Goal: Navigation & Orientation: Find specific page/section

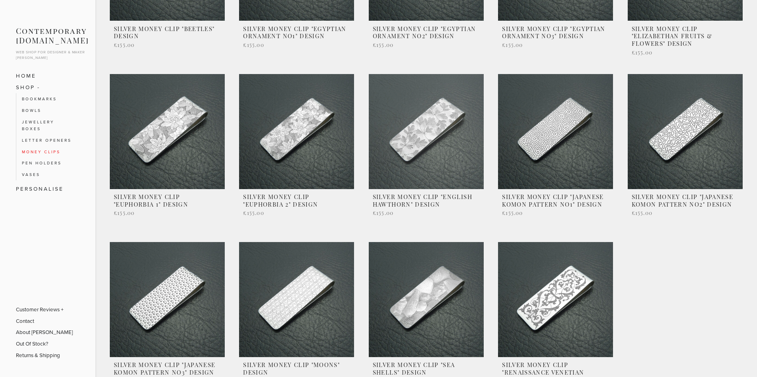
scroll to position [690, 0]
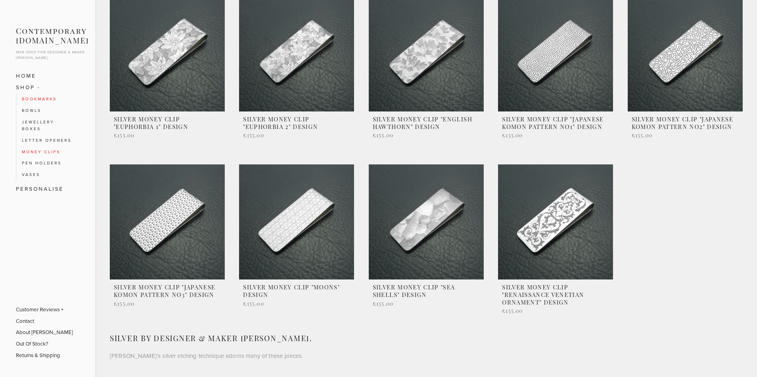
click at [42, 101] on link "Bookmarks" at bounding box center [48, 99] width 52 height 12
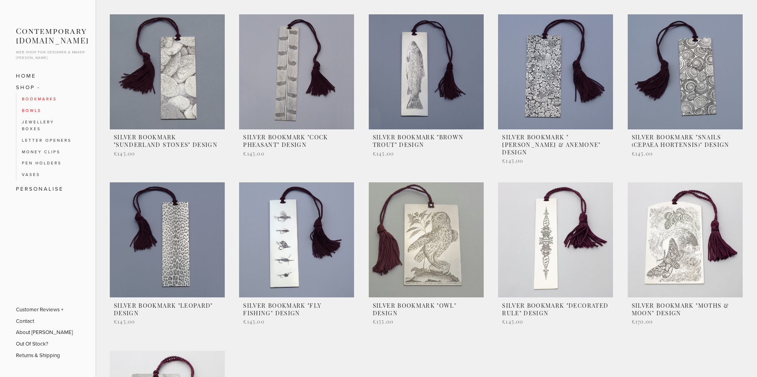
click at [33, 112] on link "Bowls" at bounding box center [48, 111] width 52 height 12
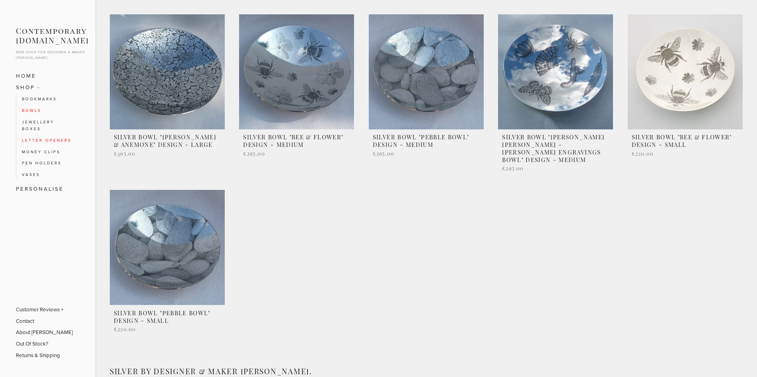
click at [54, 141] on link "Letter Openers" at bounding box center [48, 140] width 52 height 12
